Goal: Transaction & Acquisition: Register for event/course

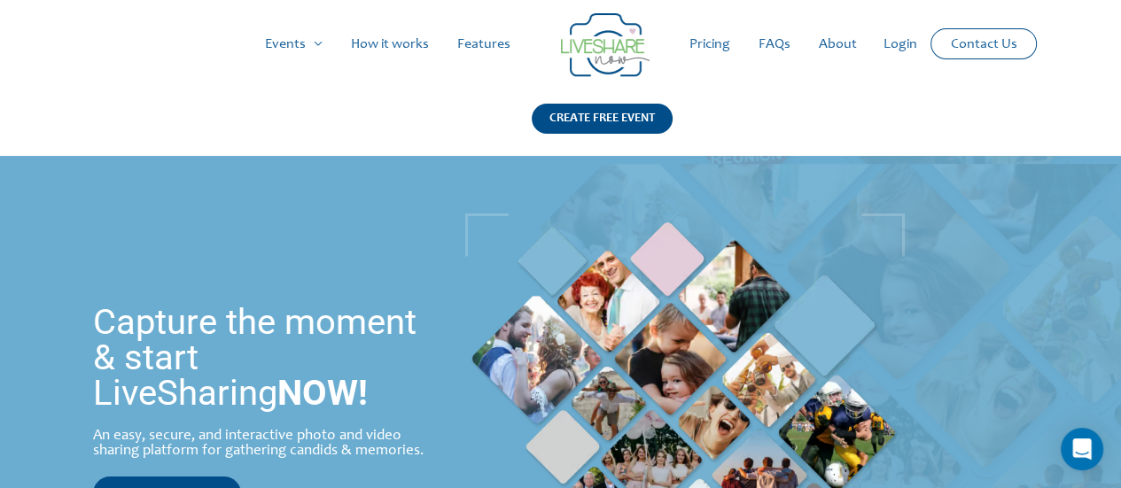
click at [901, 42] on link "Login" at bounding box center [900, 44] width 62 height 57
click at [896, 49] on link "Login" at bounding box center [900, 44] width 62 height 57
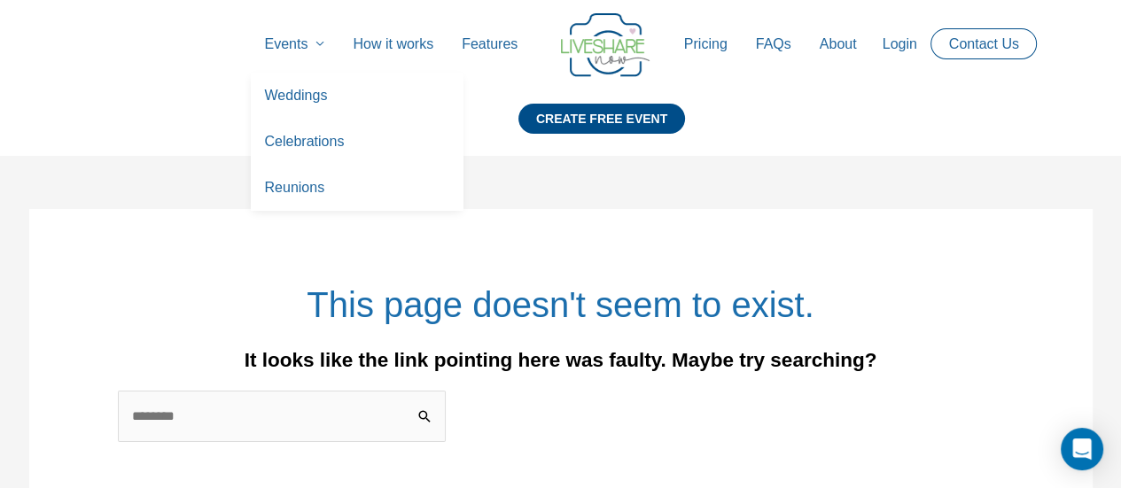
click at [283, 57] on link "Events" at bounding box center [295, 44] width 89 height 57
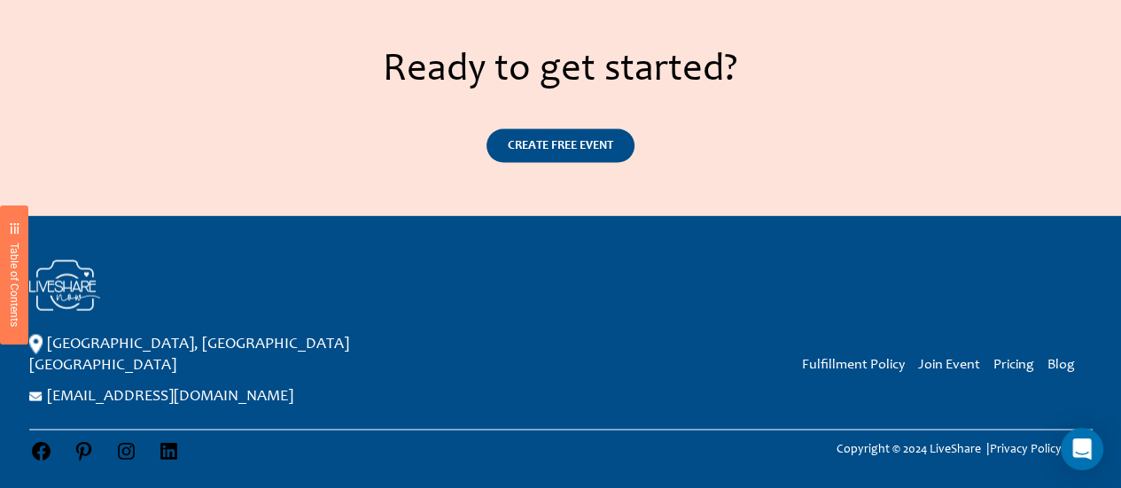
scroll to position [2921, 0]
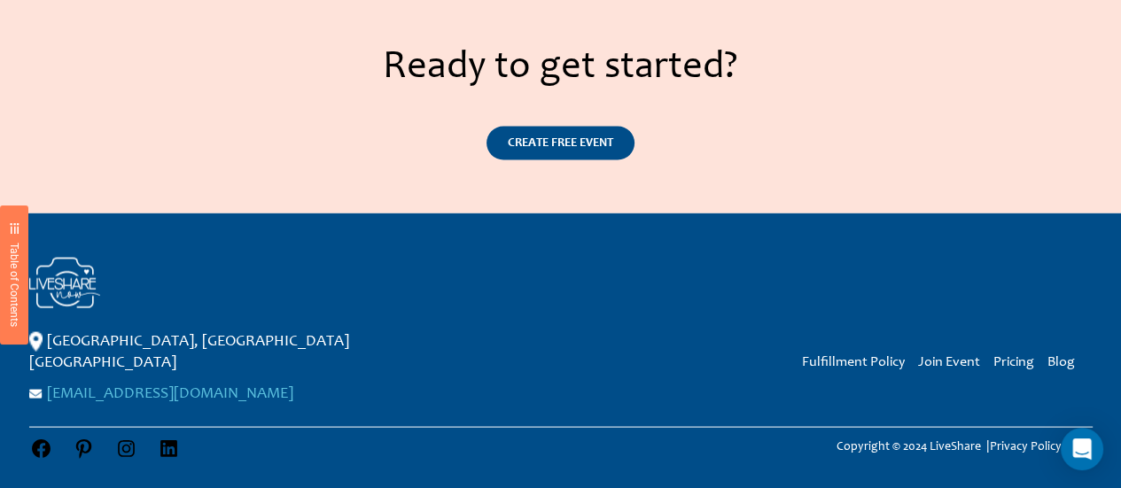
click at [234, 386] on link "[EMAIL_ADDRESS][DOMAIN_NAME]" at bounding box center [170, 394] width 246 height 16
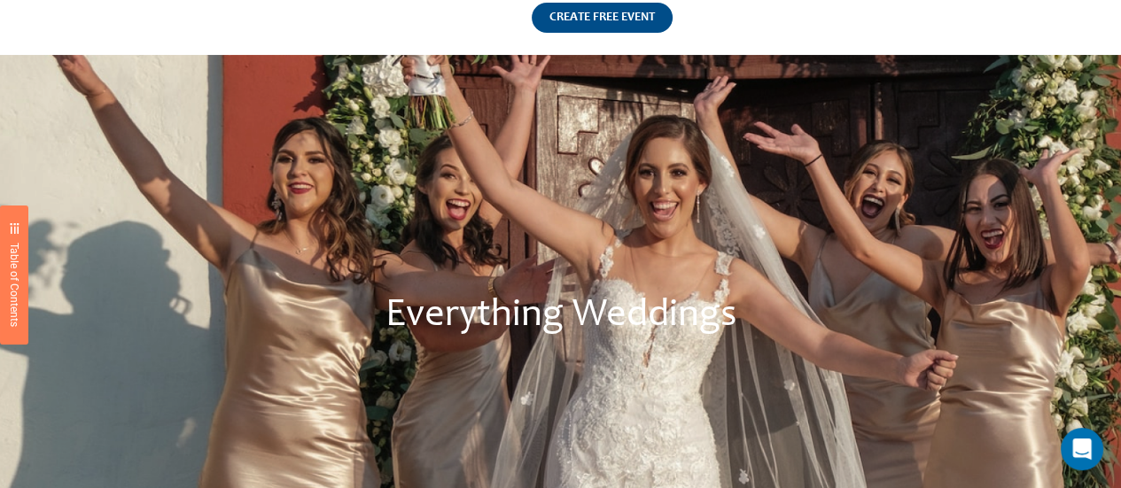
scroll to position [0, 0]
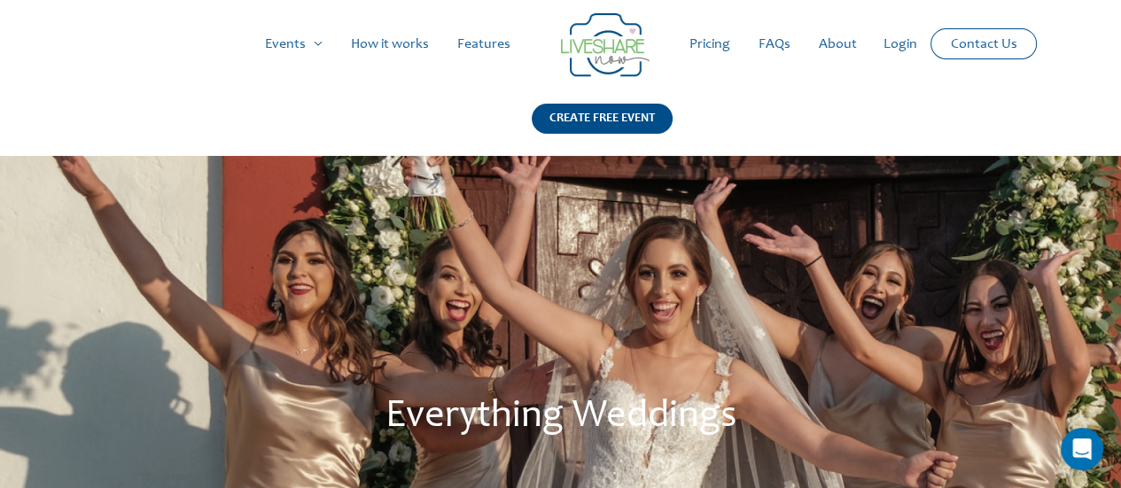
click at [699, 51] on link "Pricing" at bounding box center [709, 44] width 69 height 57
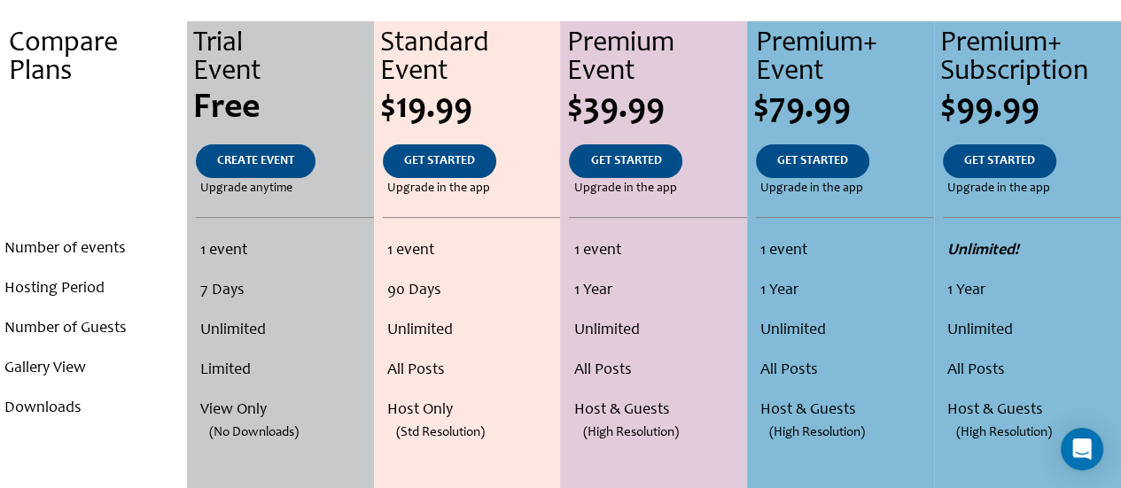
scroll to position [401, 0]
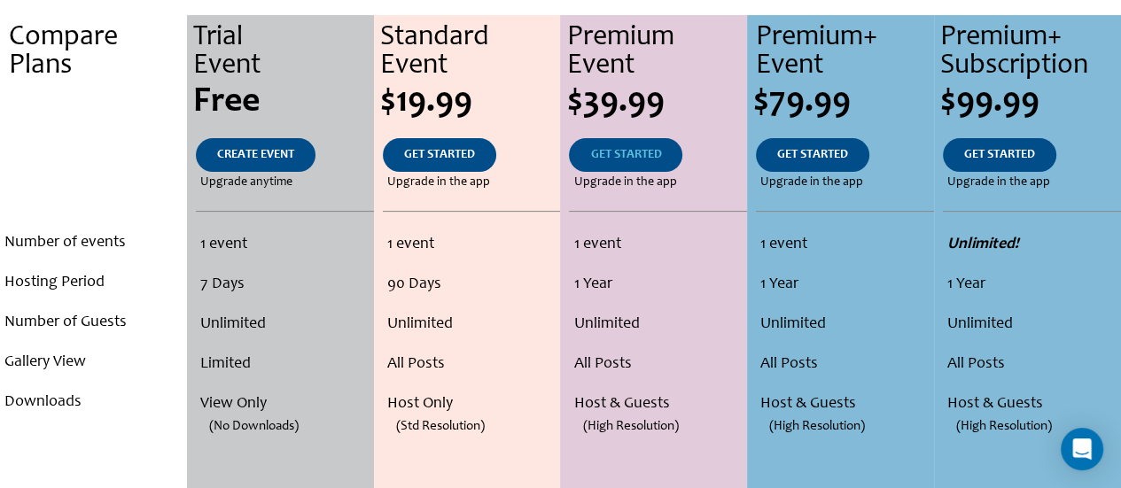
click at [640, 151] on span "GET STARTED" at bounding box center [625, 155] width 71 height 12
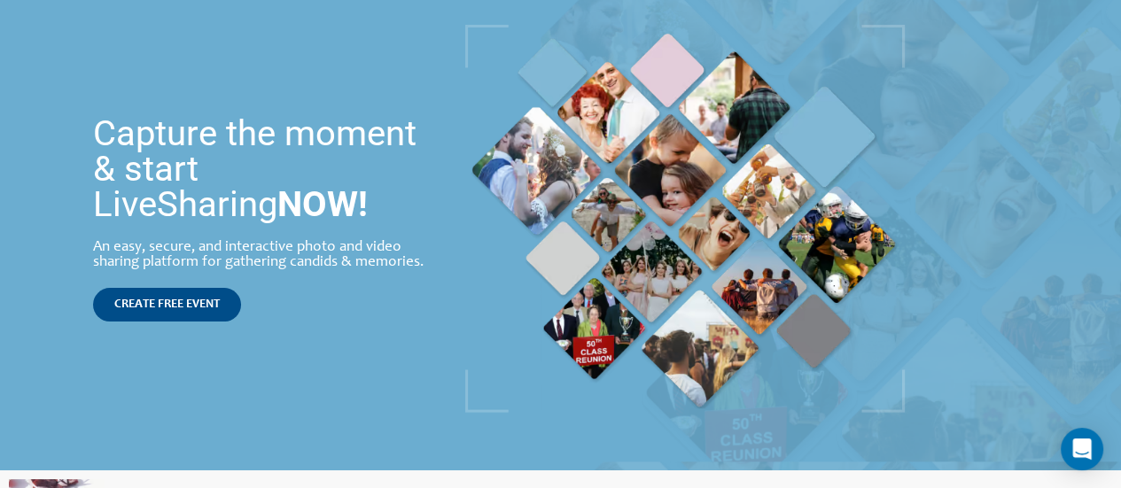
scroll to position [190, 0]
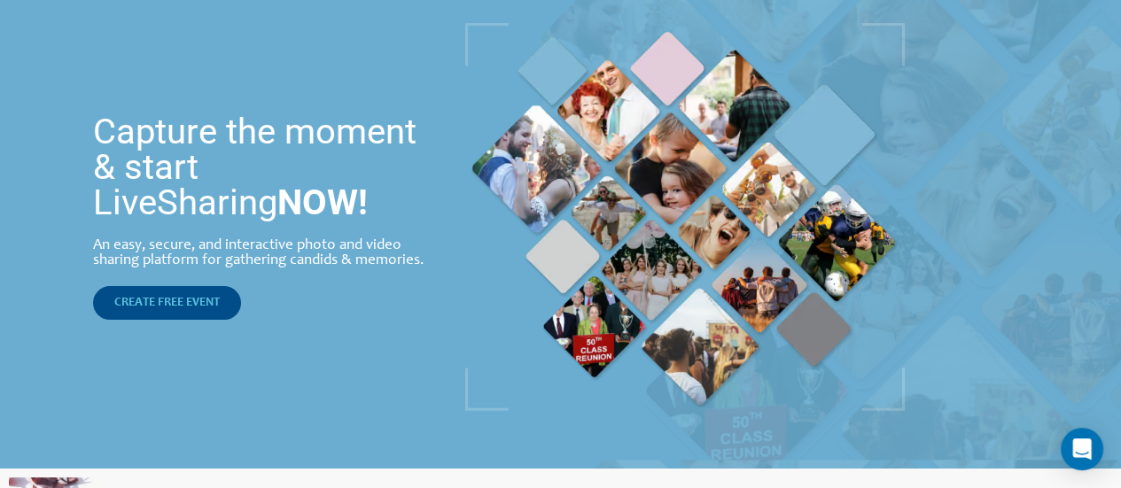
click at [136, 302] on span "CREATE FREE EVENT" at bounding box center [166, 303] width 105 height 12
